Goal: Information Seeking & Learning: Check status

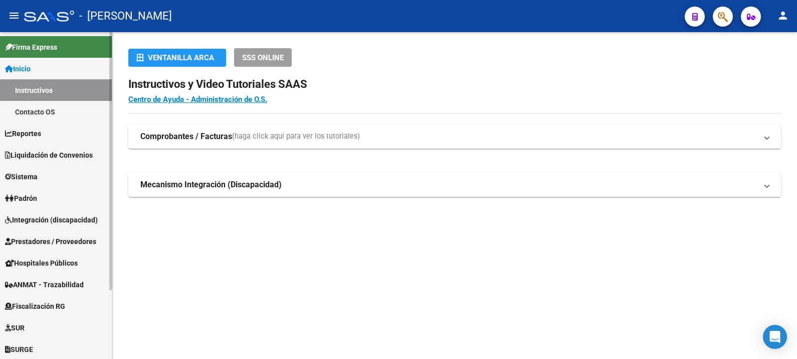
click at [73, 45] on link "Firma Express" at bounding box center [56, 47] width 112 height 22
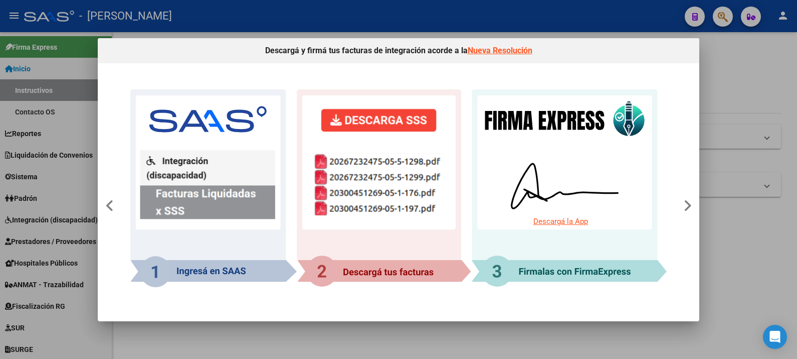
click at [584, 338] on div at bounding box center [398, 179] width 797 height 359
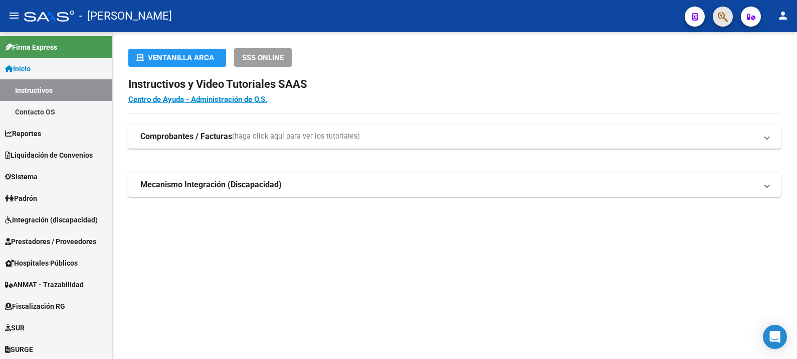
click at [716, 16] on button "button" at bounding box center [723, 17] width 20 height 20
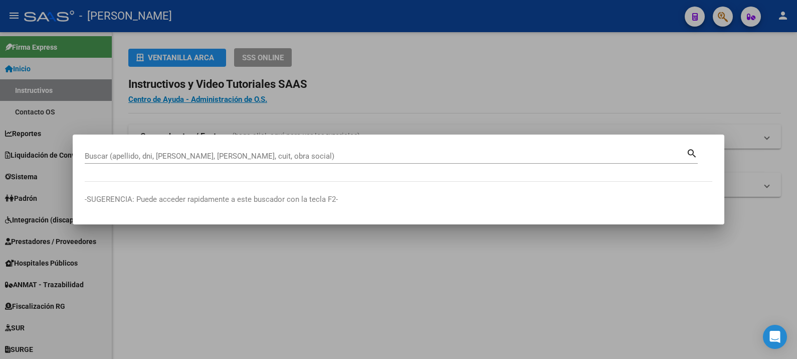
drag, startPoint x: 411, startPoint y: 149, endPoint x: 392, endPoint y: 156, distance: 20.8
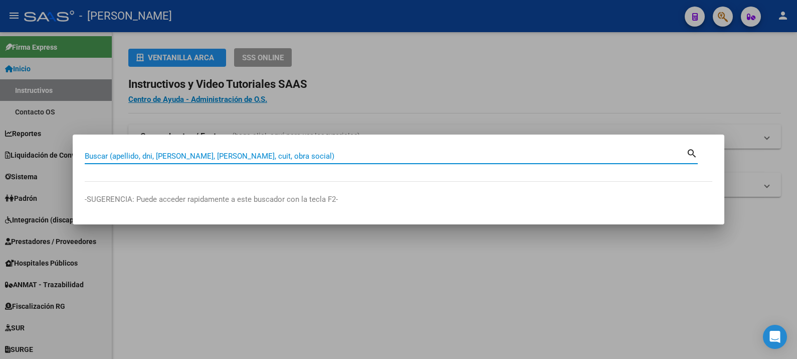
paste input "21772775"
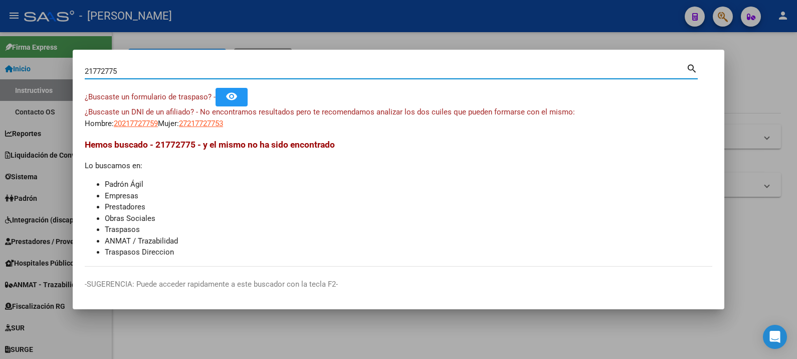
click at [313, 70] on input "21772775" at bounding box center [386, 71] width 602 height 9
paste input "2"
type input "21772275"
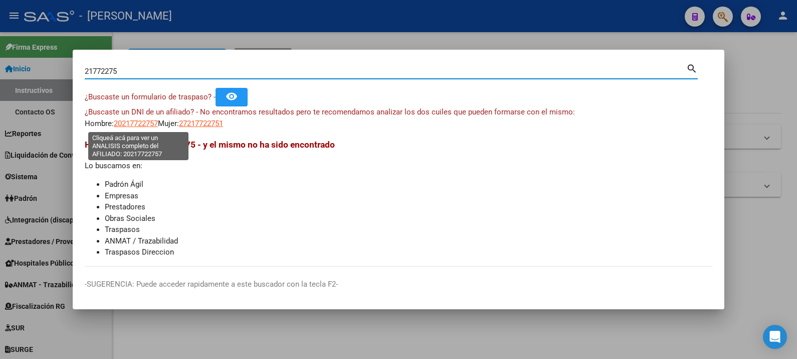
click at [151, 123] on span "20217722757" at bounding box center [136, 123] width 44 height 9
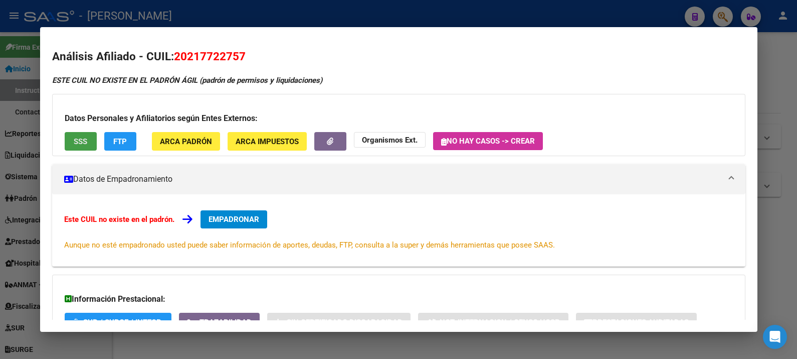
click at [94, 146] on button "SSS" at bounding box center [81, 141] width 32 height 19
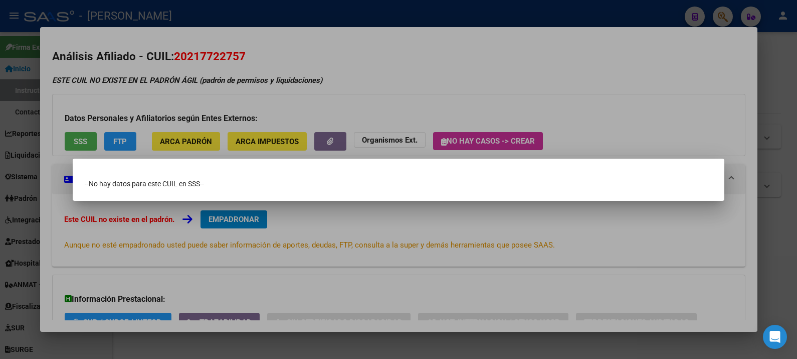
click at [208, 58] on div at bounding box center [398, 179] width 797 height 359
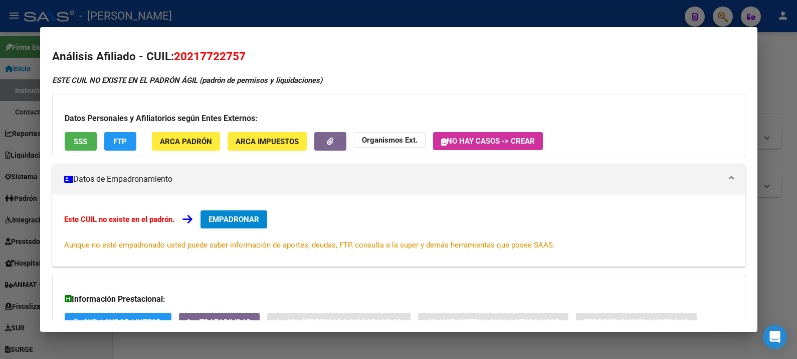
drag, startPoint x: 241, startPoint y: 55, endPoint x: 188, endPoint y: 65, distance: 54.0
click at [188, 65] on h2 "Análisis Afiliado - CUIL: 20217722757" at bounding box center [399, 56] width 694 height 17
copy span "21772275"
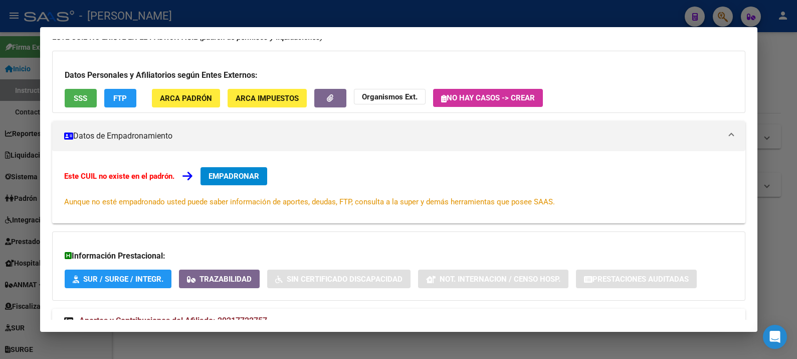
scroll to position [78, 0]
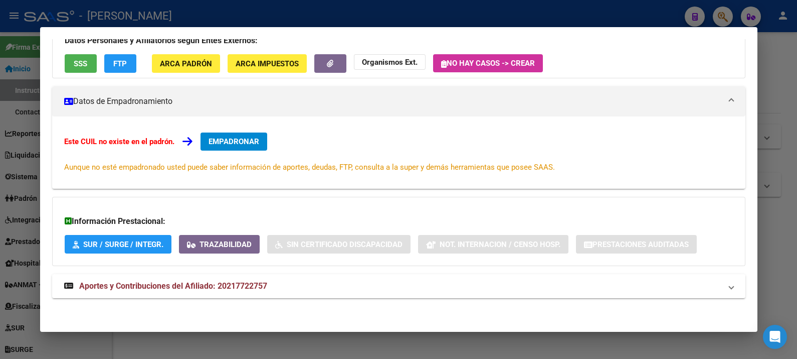
click at [291, 298] on div "ESTE CUIL NO EXISTE EN EL PADRÓN ÁGIL (padrón de permisos y liquidaciones) Dato…" at bounding box center [399, 153] width 694 height 312
click at [295, 283] on mat-panel-title "Aportes y Contribuciones del Afiliado: 20217722757" at bounding box center [393, 286] width 658 height 12
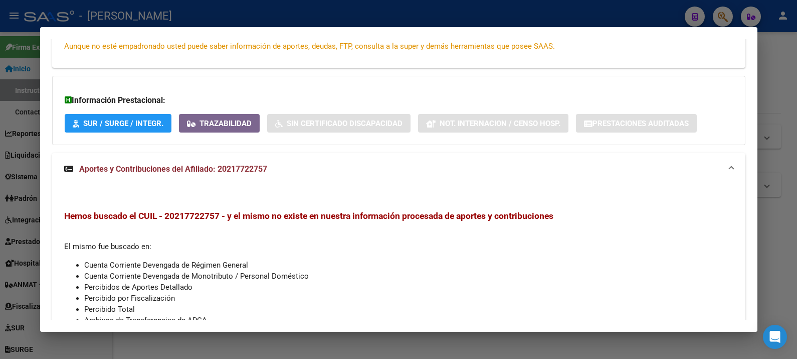
scroll to position [261, 0]
